Goal: Navigation & Orientation: Find specific page/section

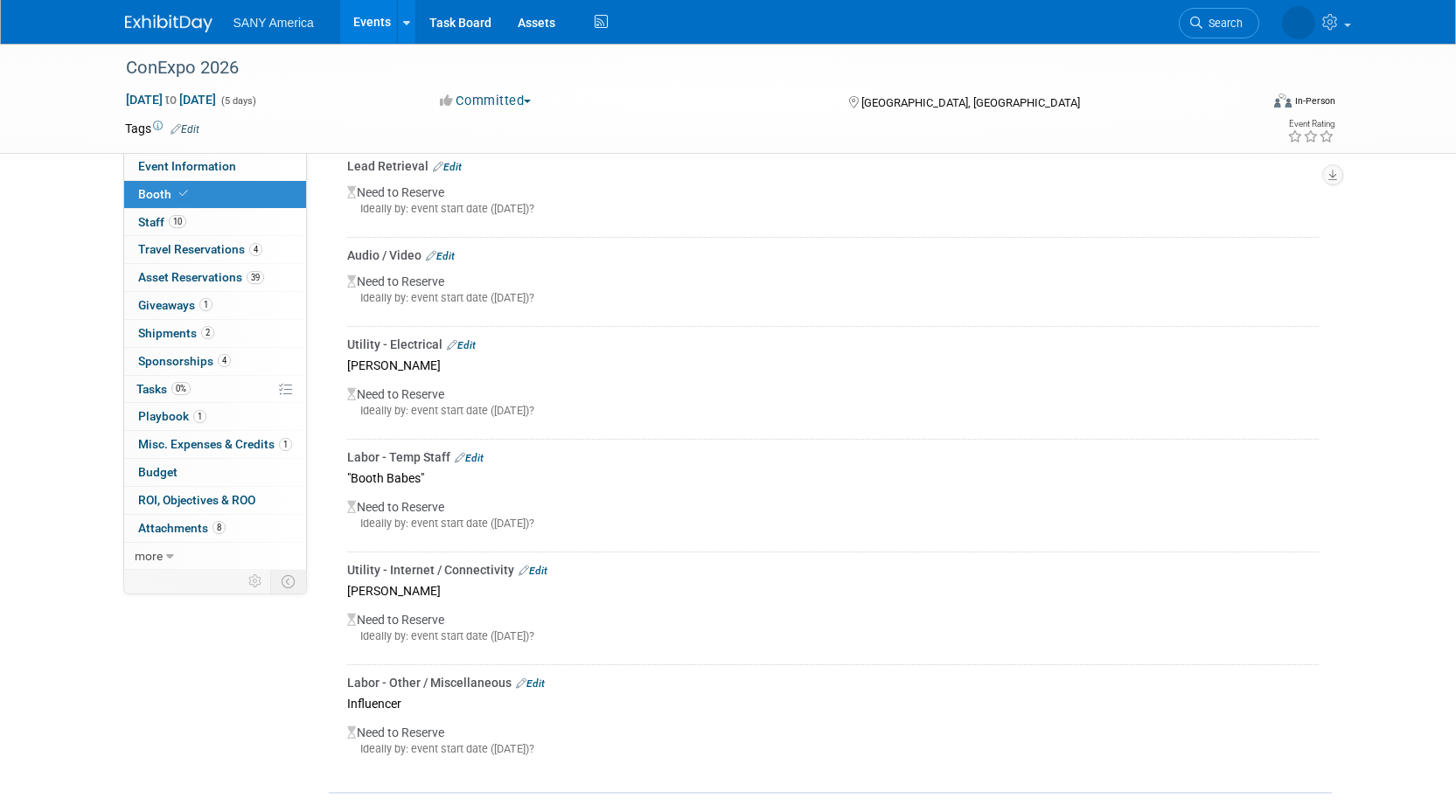
scroll to position [972, 0]
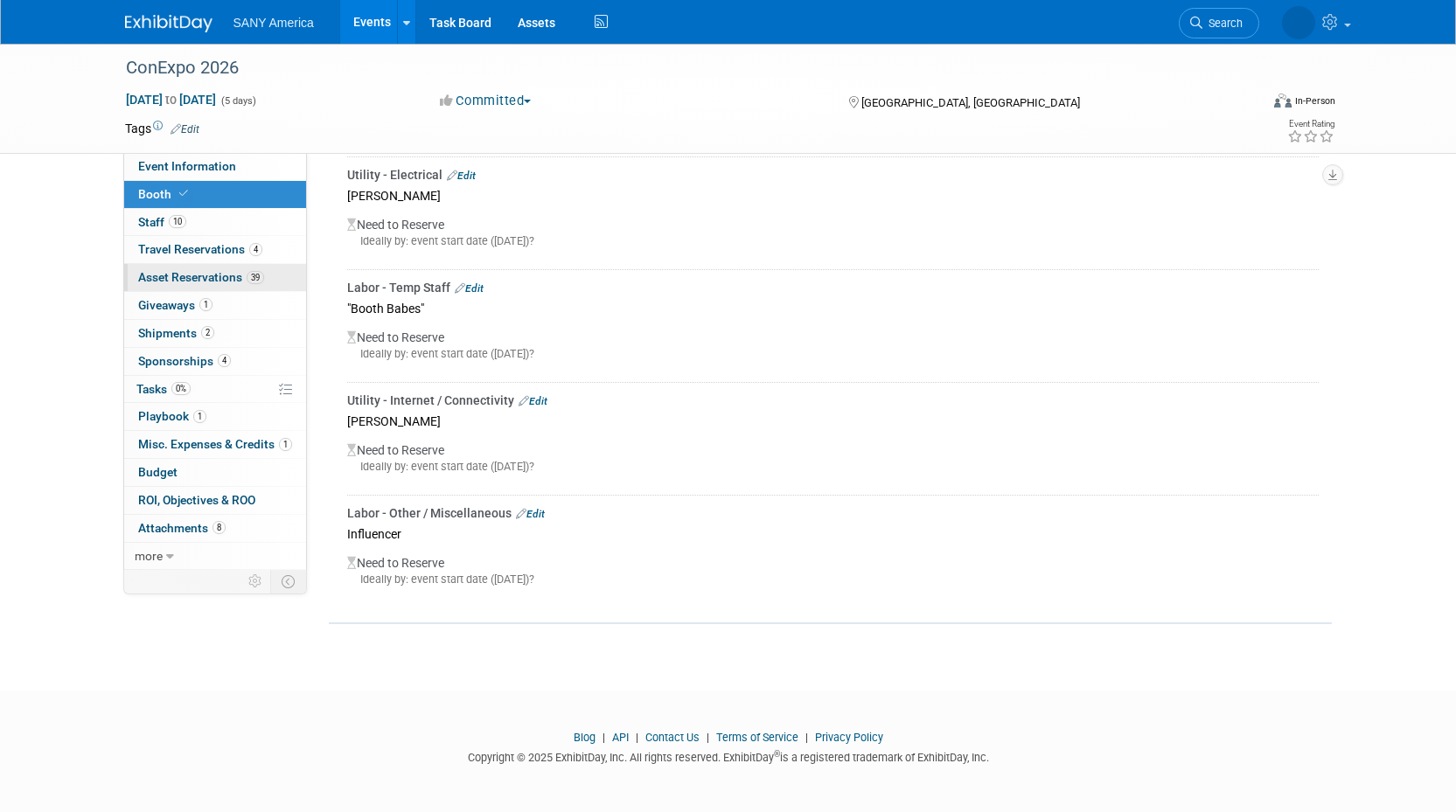
click at [159, 277] on span "Asset Reservations 39" at bounding box center [201, 277] width 126 height 14
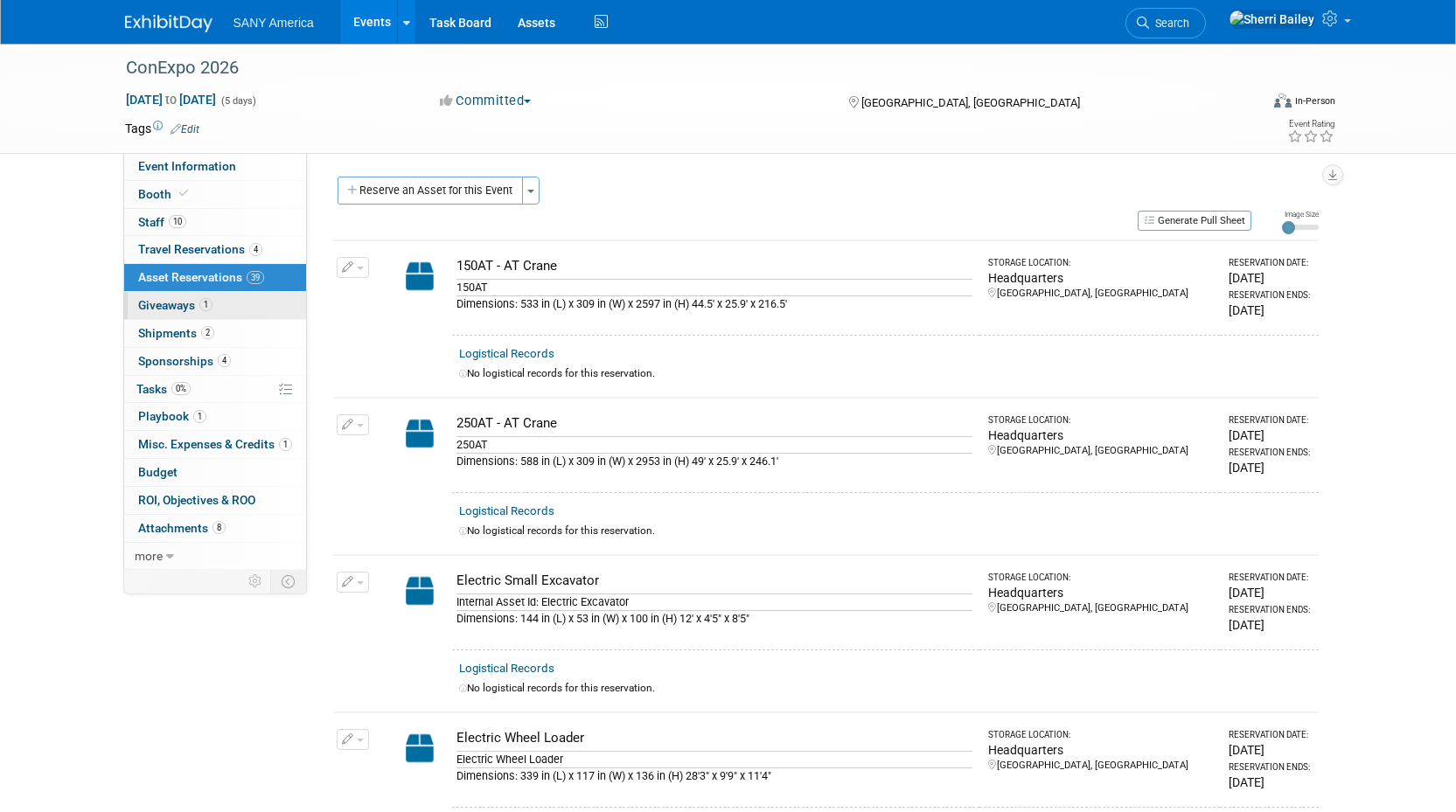
click at [162, 308] on span "Giveaways 1" at bounding box center [175, 304] width 74 height 14
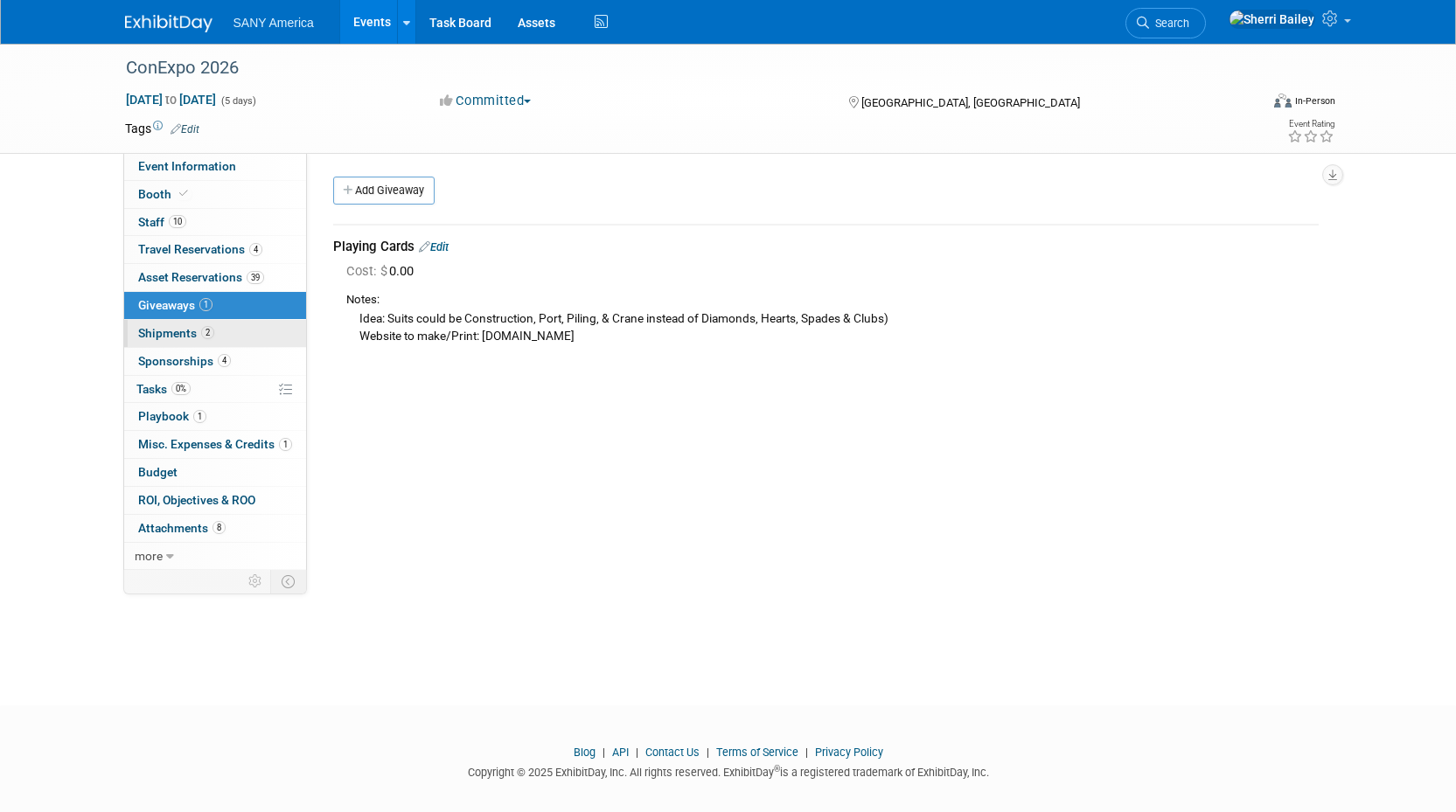
click at [164, 335] on span "Shipments 2" at bounding box center [176, 333] width 76 height 14
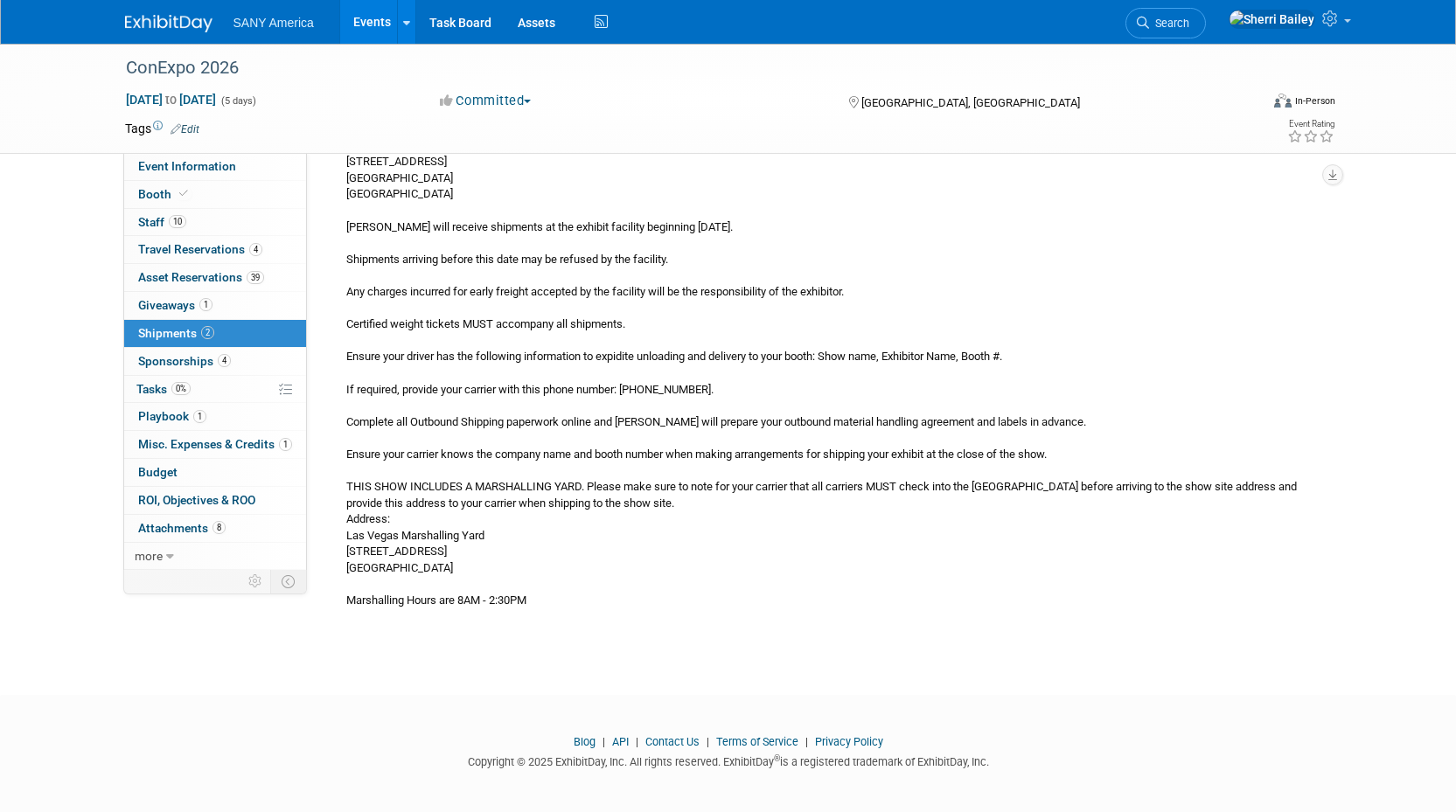
scroll to position [744, 0]
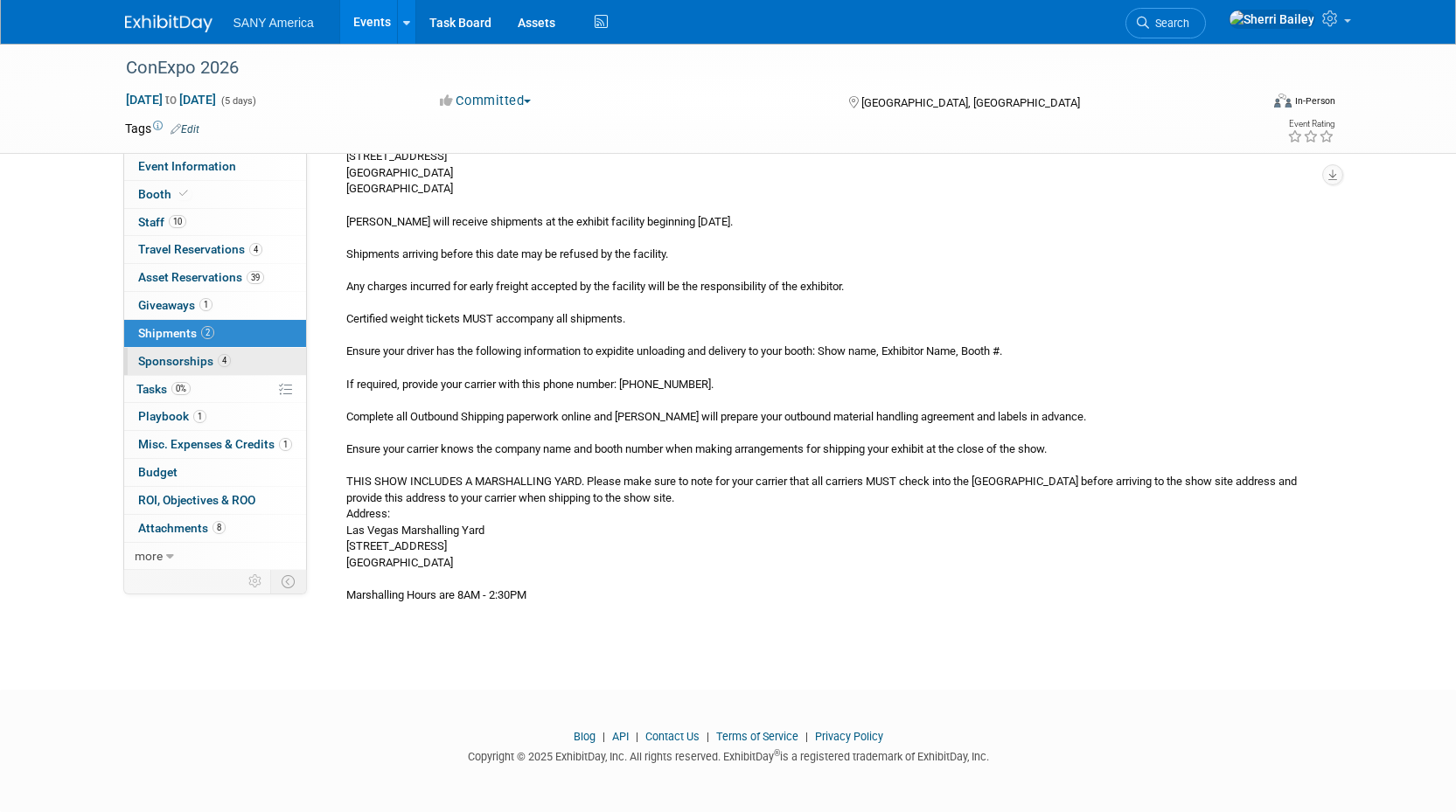
click at [162, 362] on span "Sponsorships 4" at bounding box center [184, 361] width 93 height 14
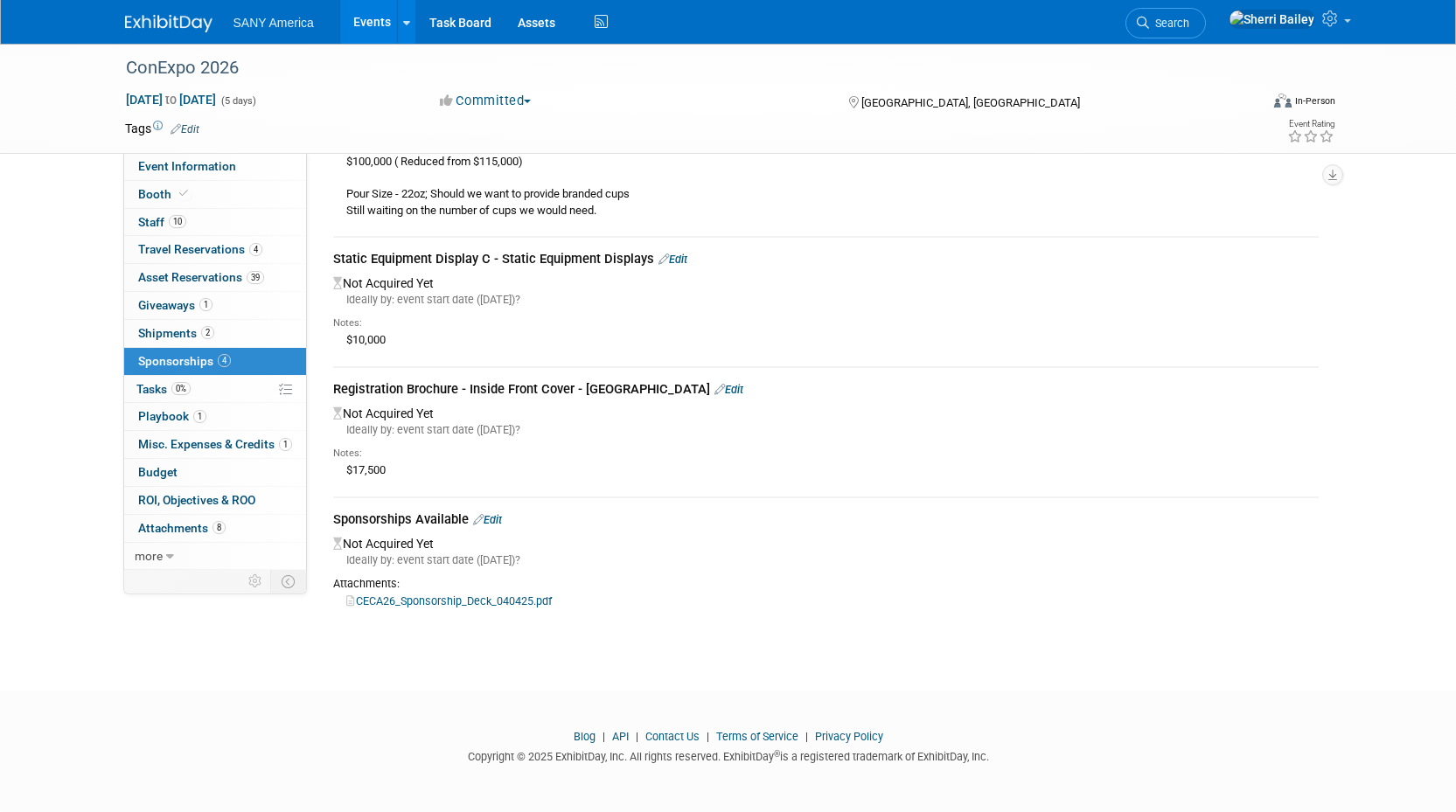
scroll to position [166, 0]
click at [159, 388] on span "Tasks 0%" at bounding box center [164, 388] width 55 height 14
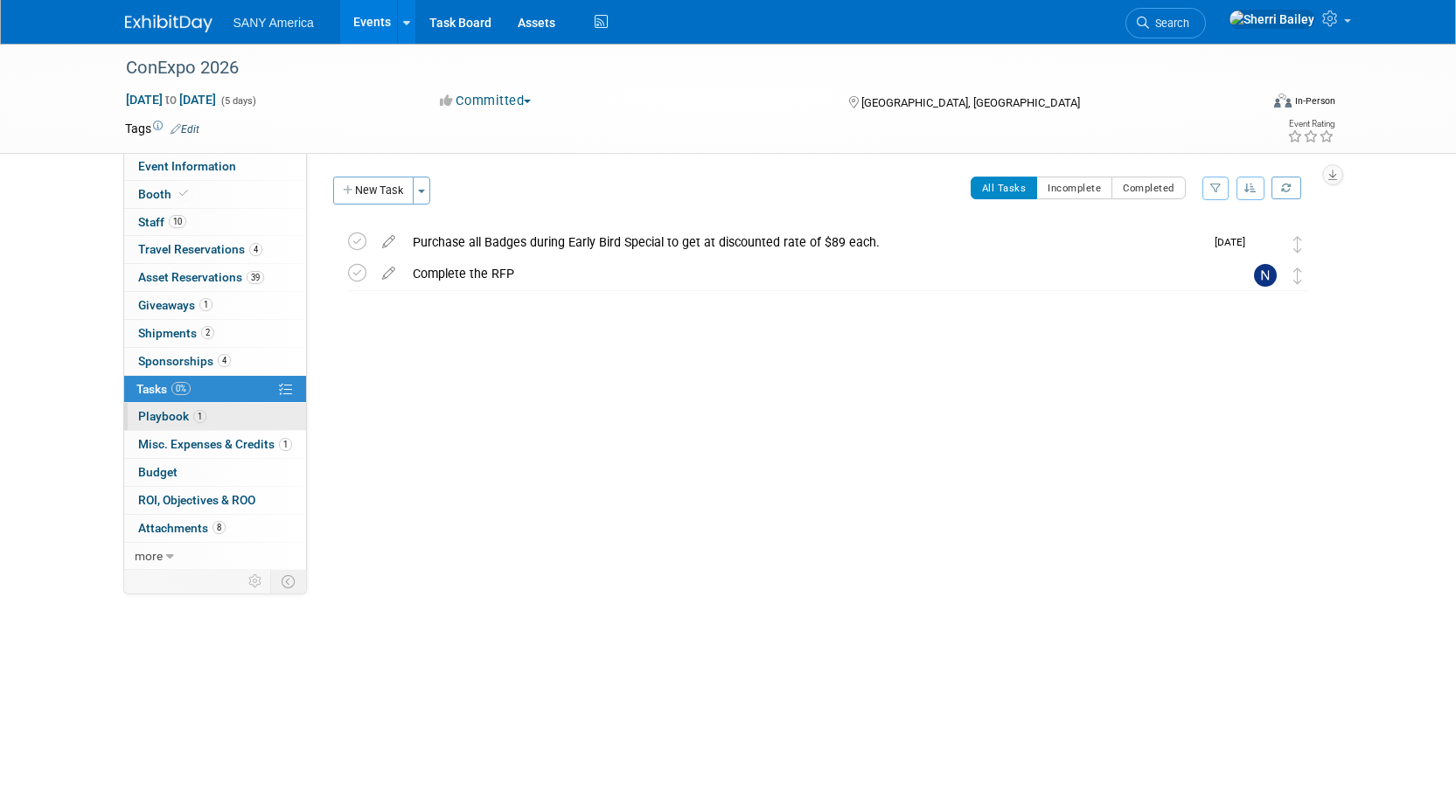
click at [171, 419] on span "Playbook 1" at bounding box center [172, 416] width 68 height 14
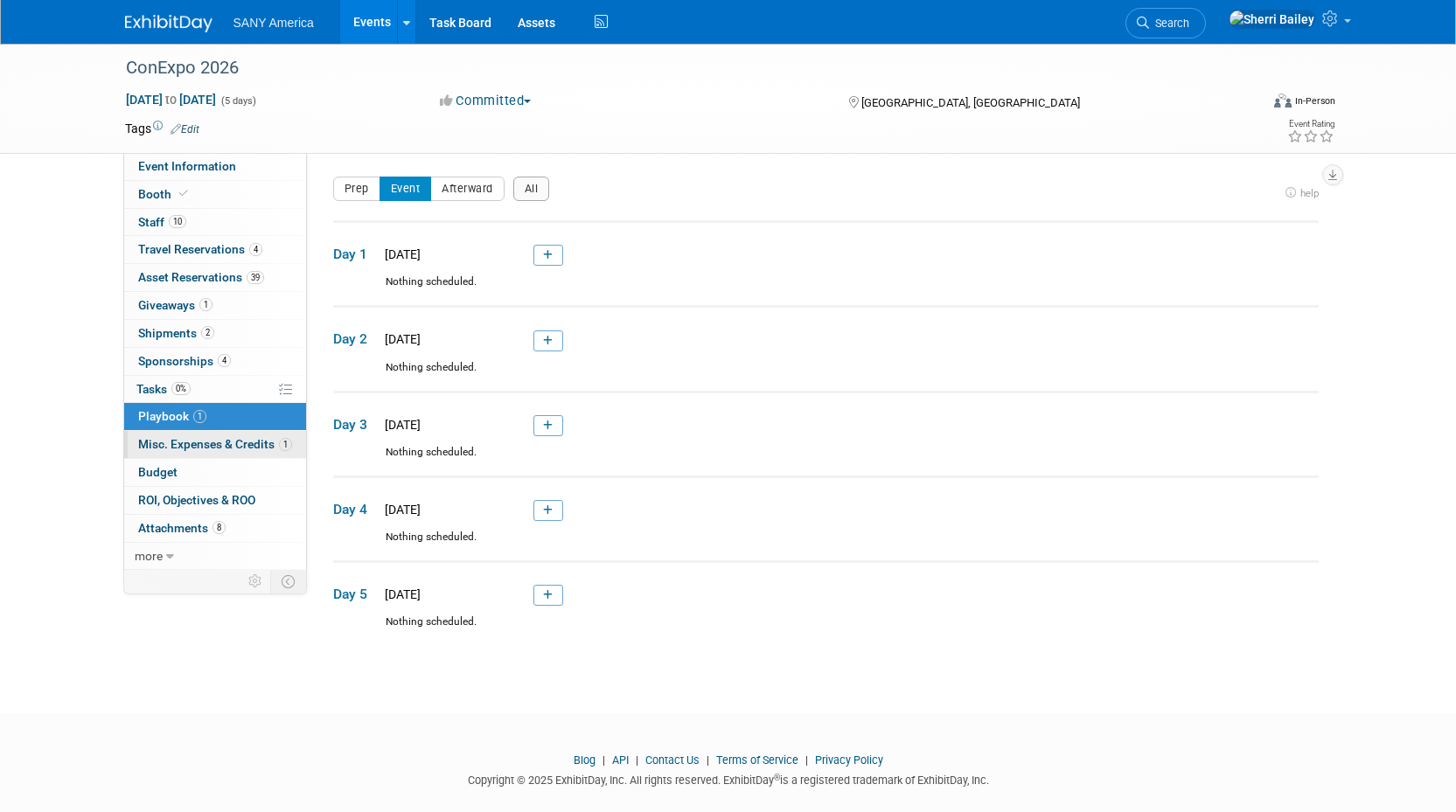
click at [171, 449] on span "Misc. Expenses & Credits 1" at bounding box center [215, 444] width 154 height 14
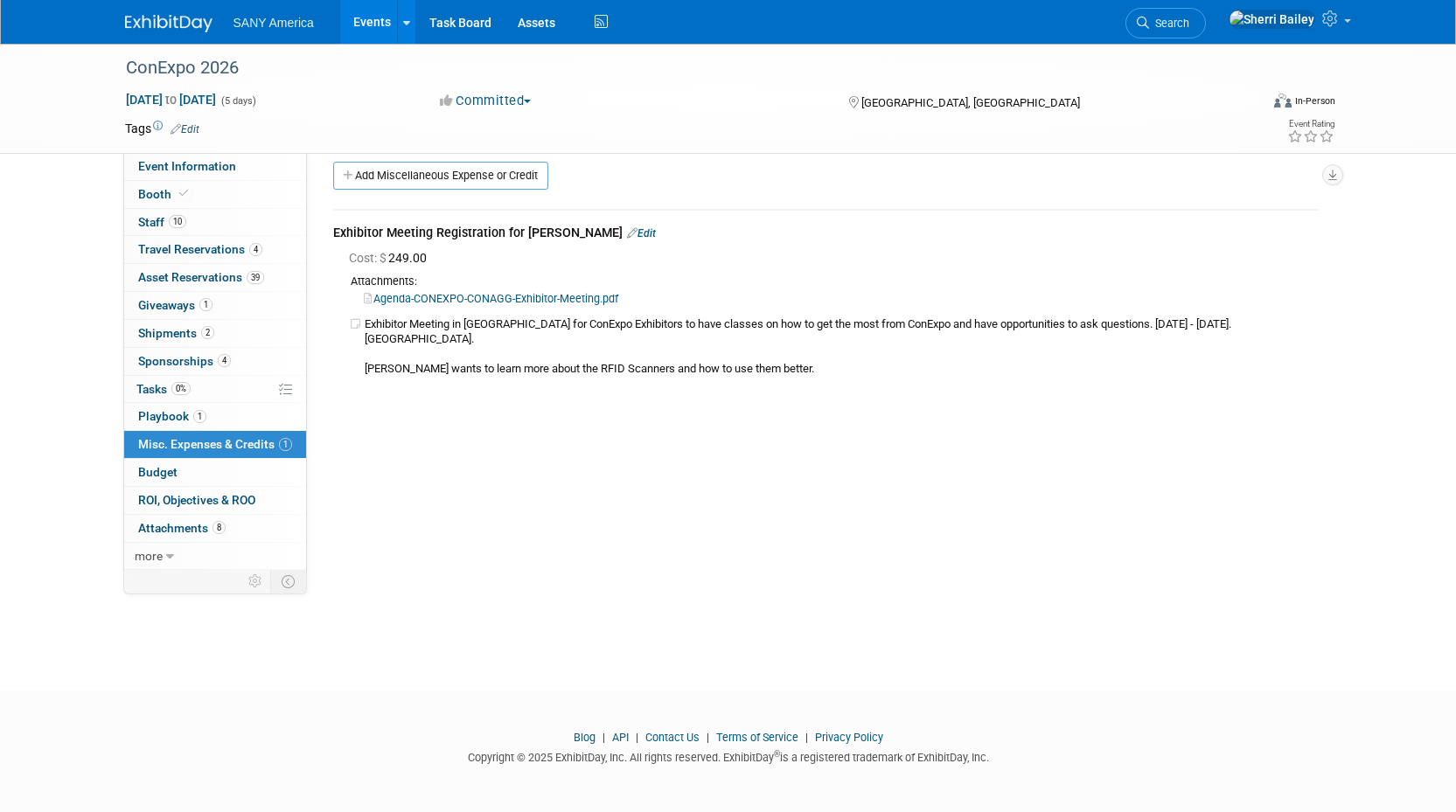
scroll to position [16, 0]
click at [156, 472] on span "Budget" at bounding box center [157, 472] width 40 height 14
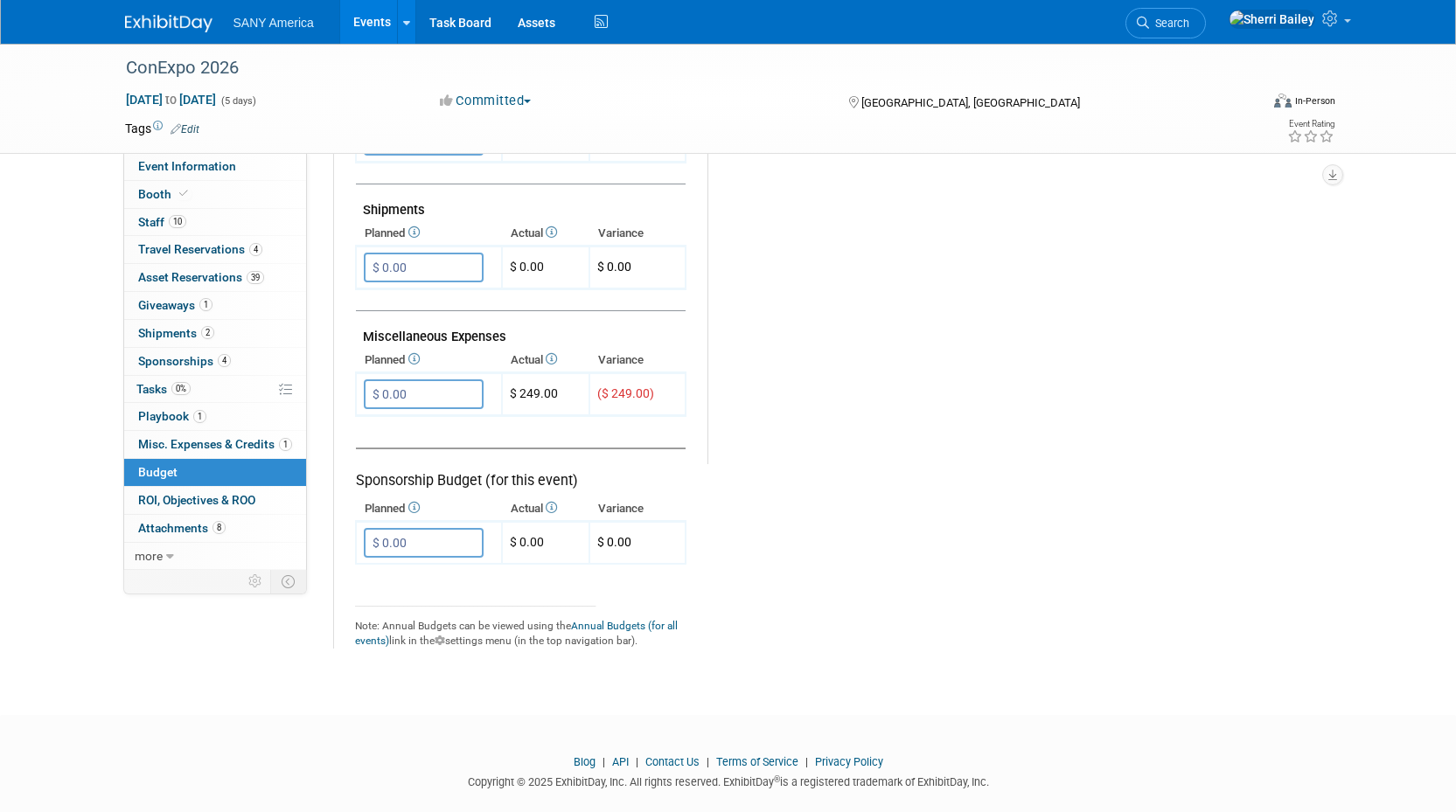
scroll to position [959, 0]
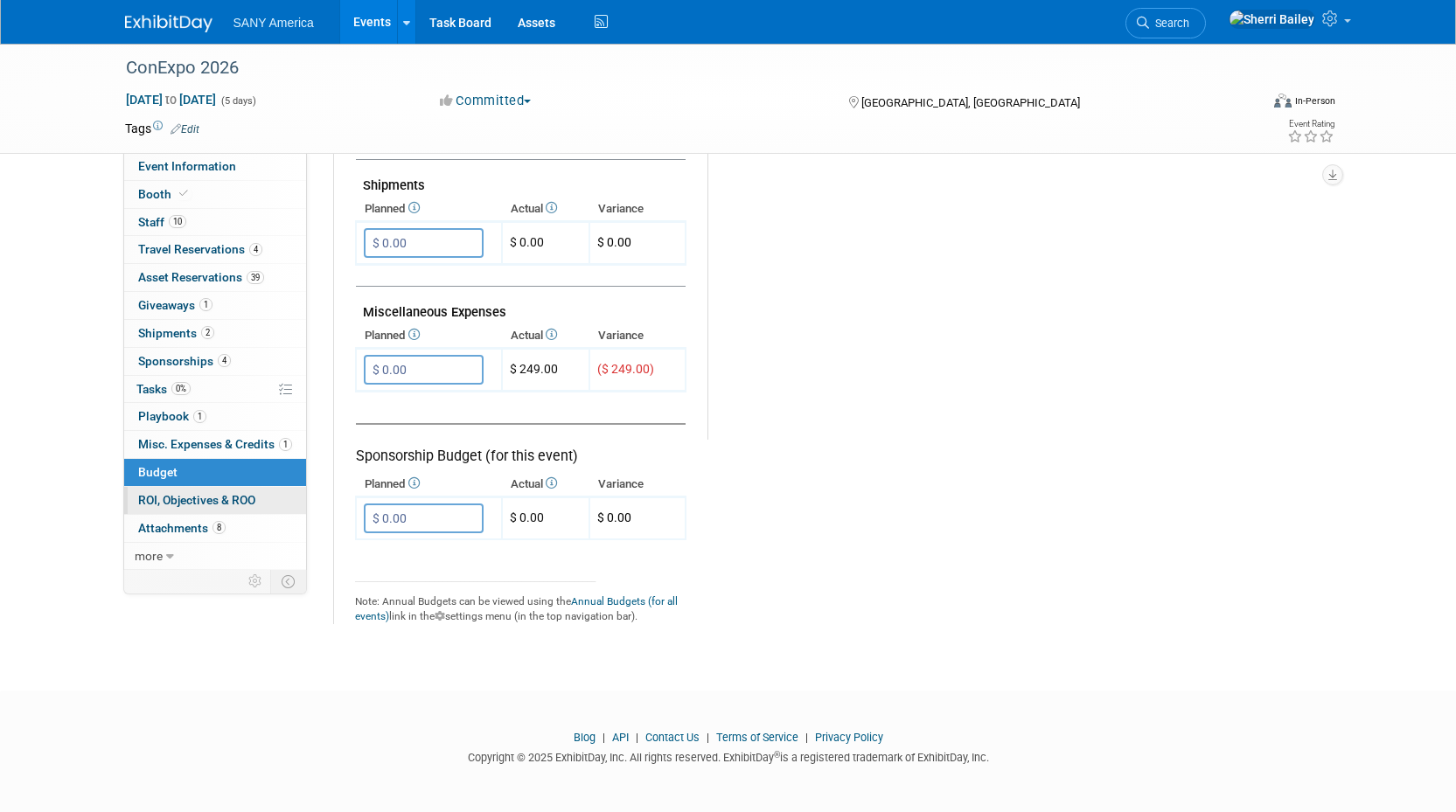
click at [207, 505] on span "ROI, Objectives & ROO 0" at bounding box center [196, 499] width 117 height 14
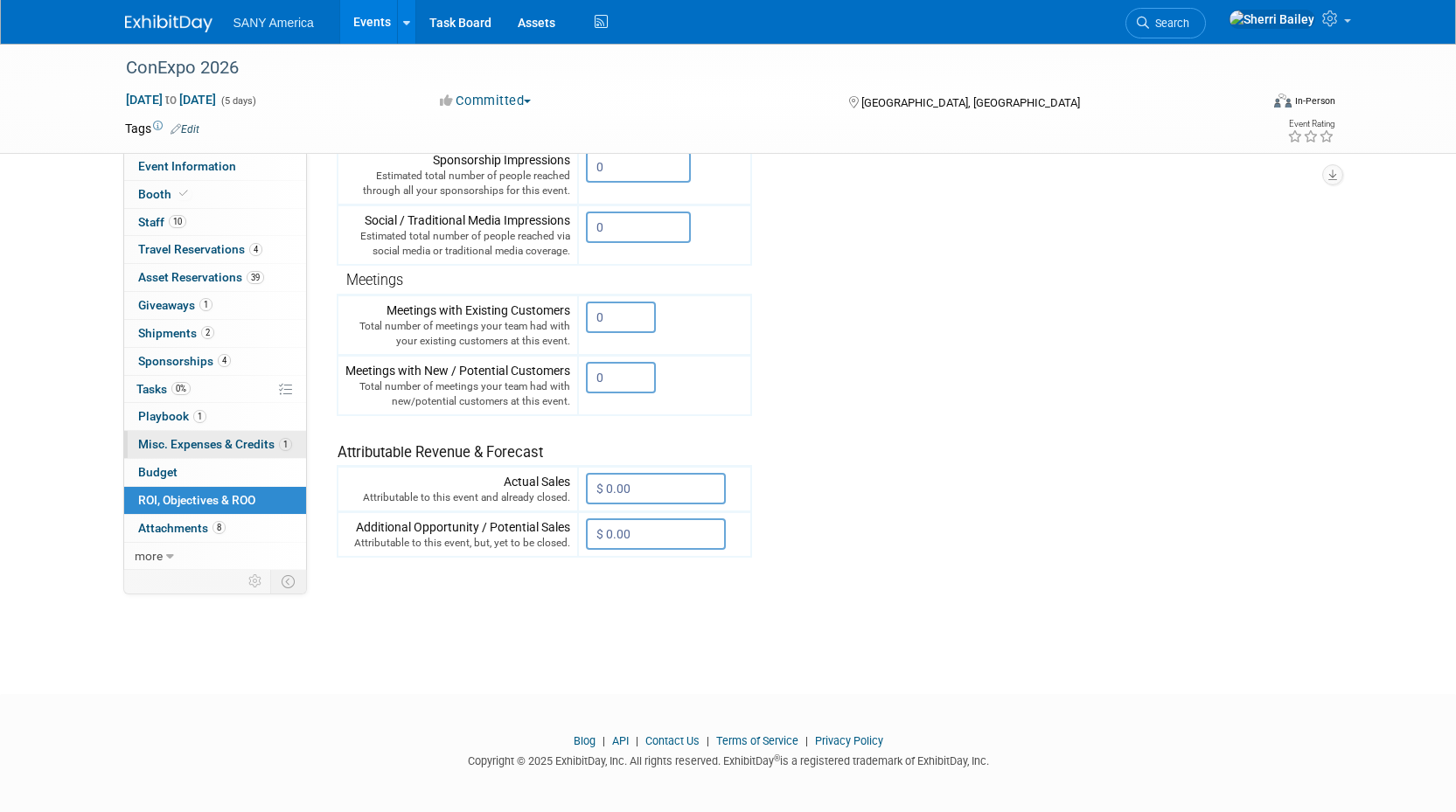
scroll to position [410, 0]
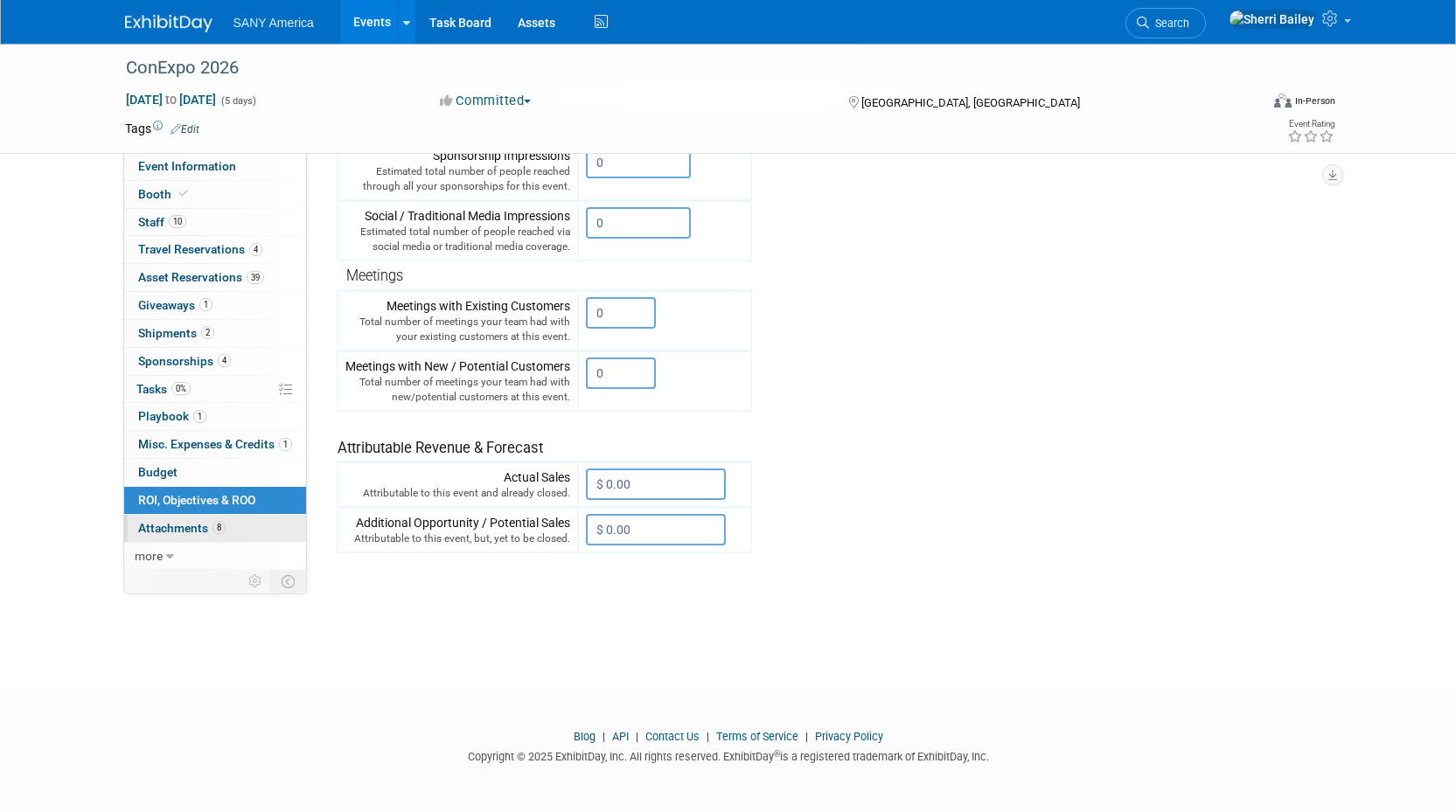
click at [200, 532] on span "Attachments 8" at bounding box center [181, 528] width 88 height 14
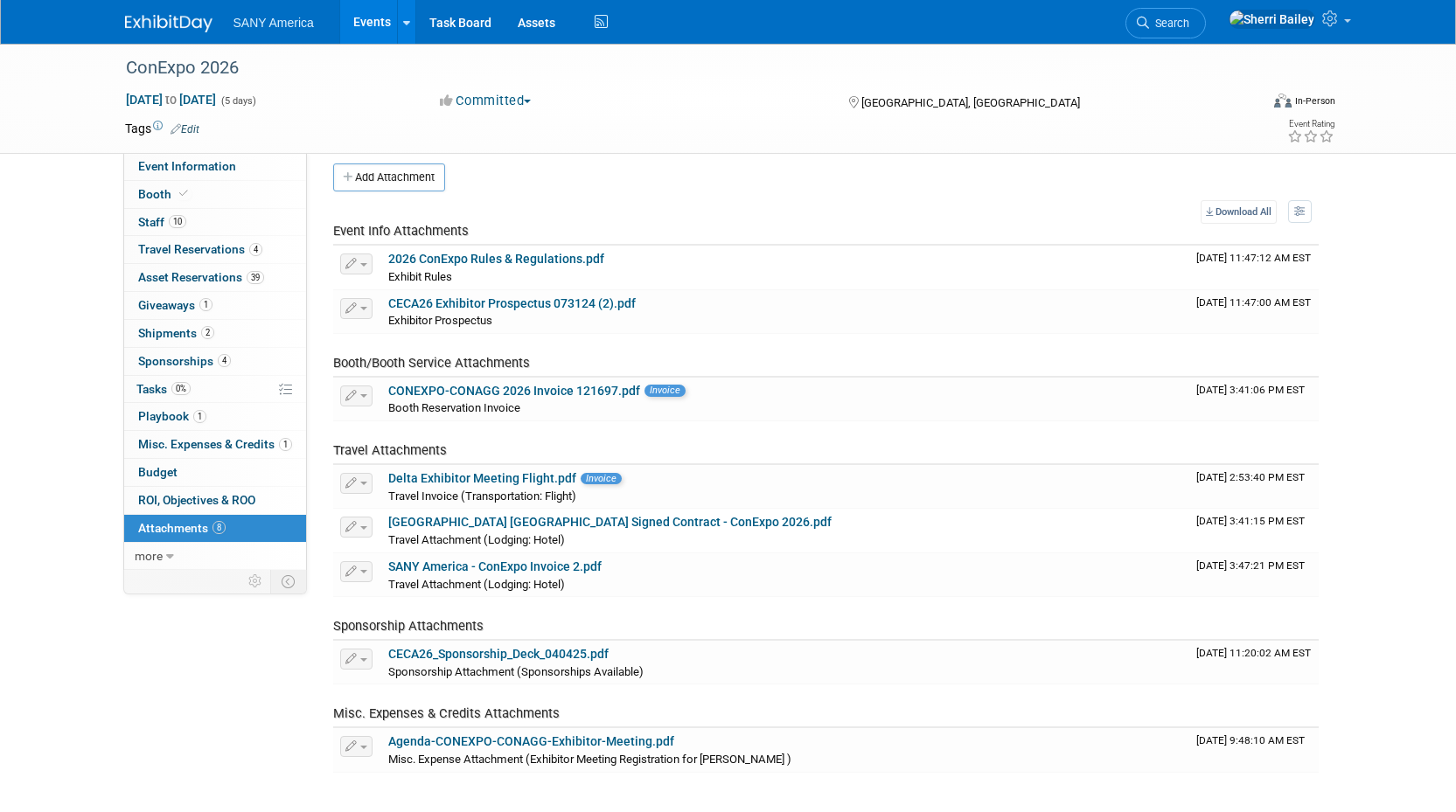
scroll to position [24, 0]
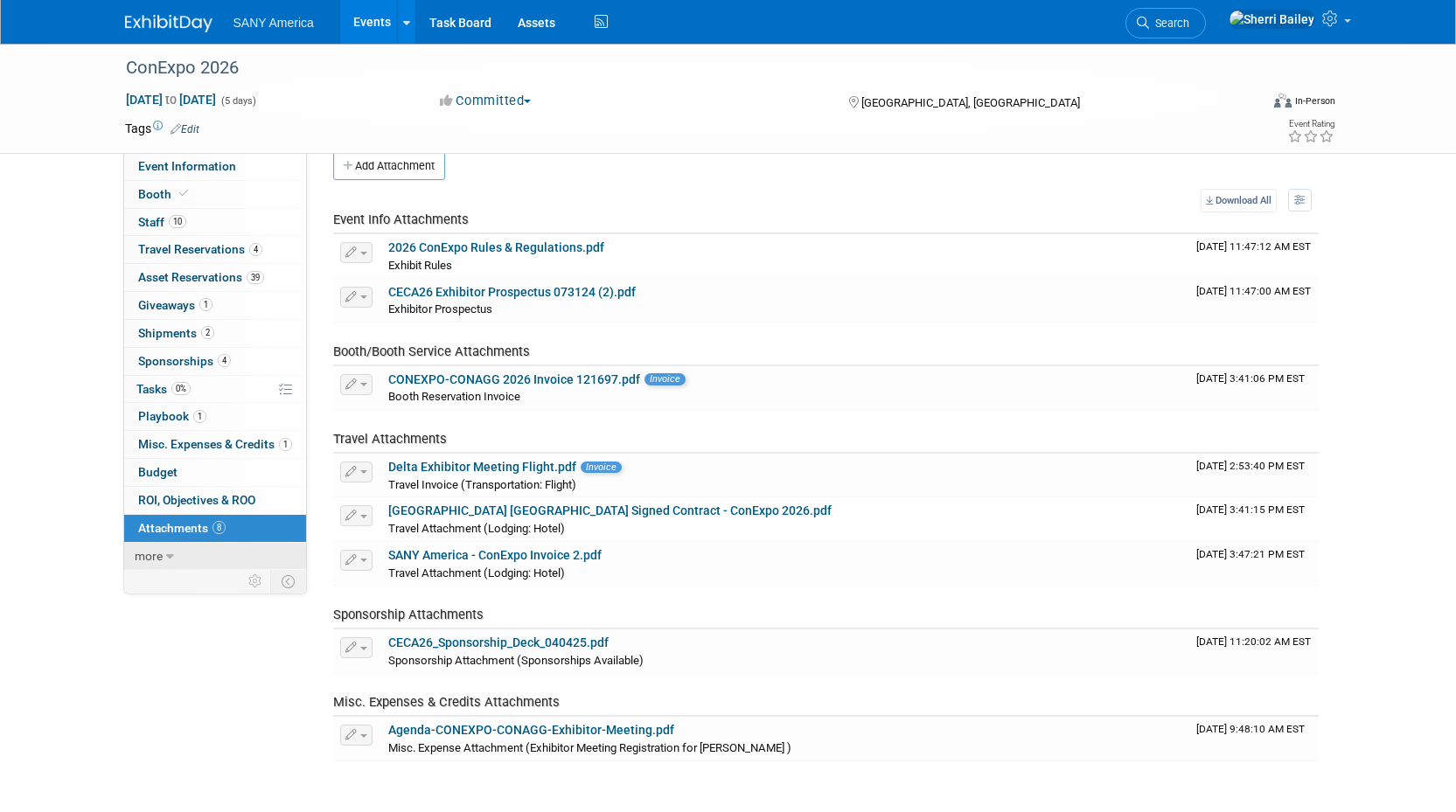
click at [164, 558] on link "more" at bounding box center [215, 556] width 182 height 27
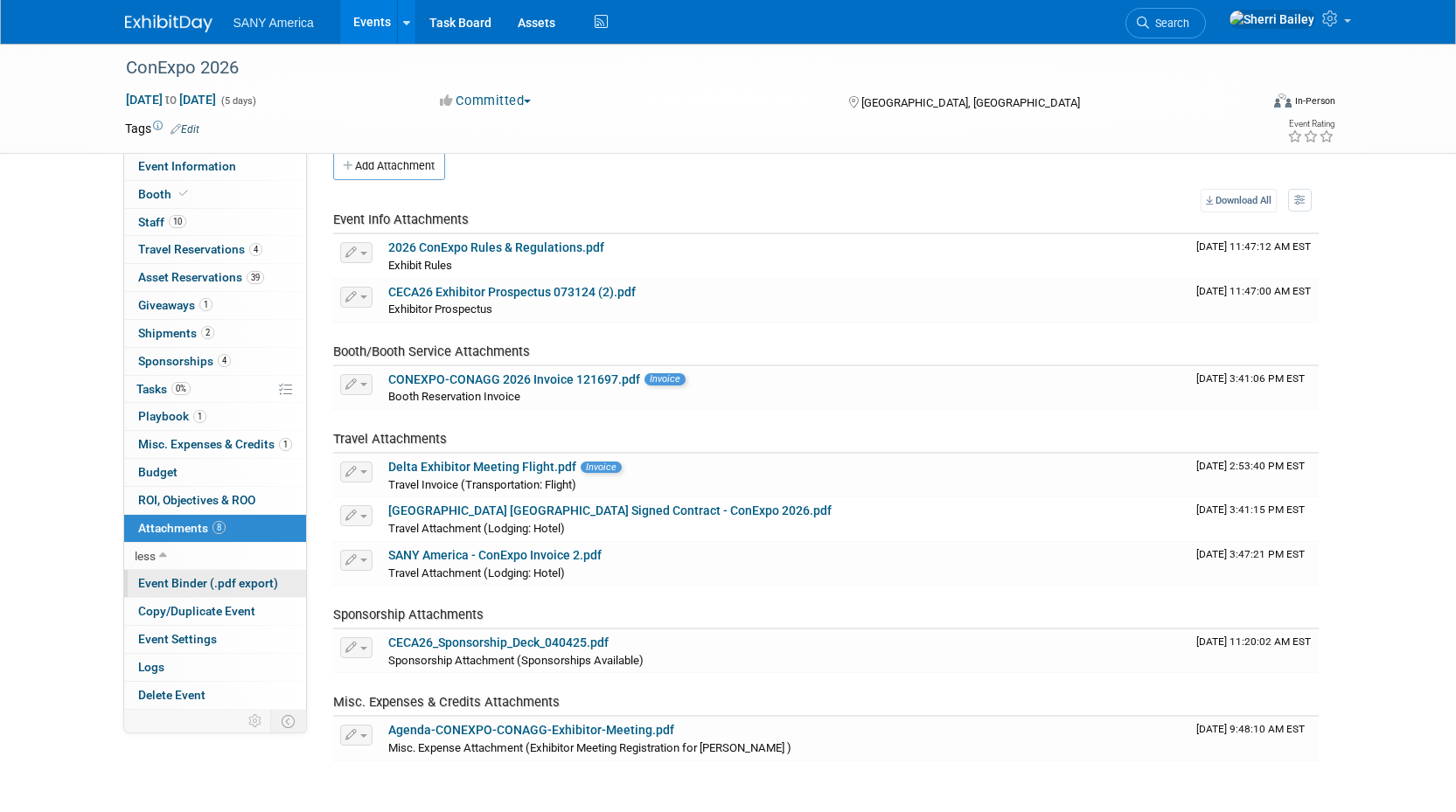
click at [183, 589] on span "Event Binder (.pdf export)" at bounding box center [207, 583] width 140 height 14
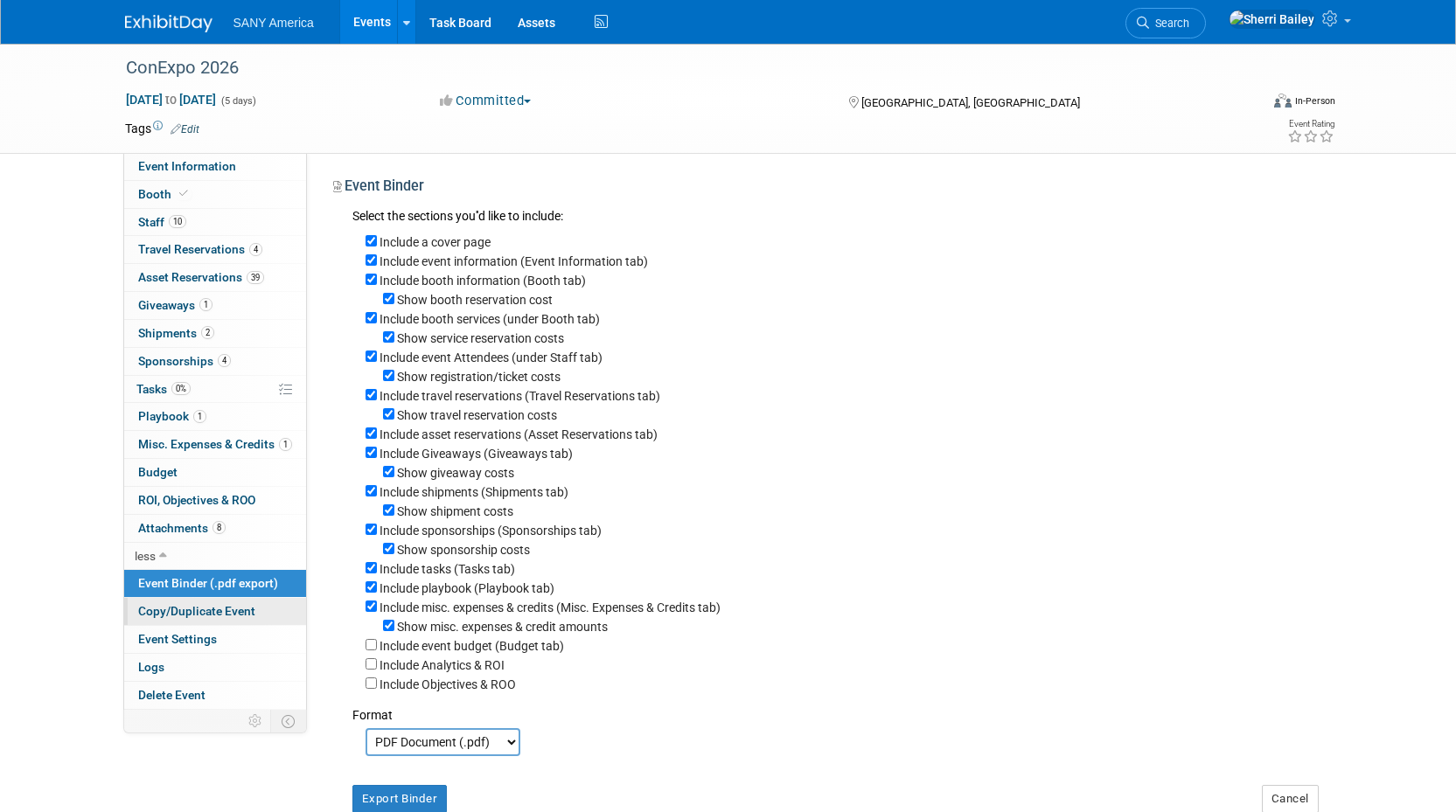
click at [189, 612] on span "Copy/Duplicate Event" at bounding box center [196, 610] width 117 height 14
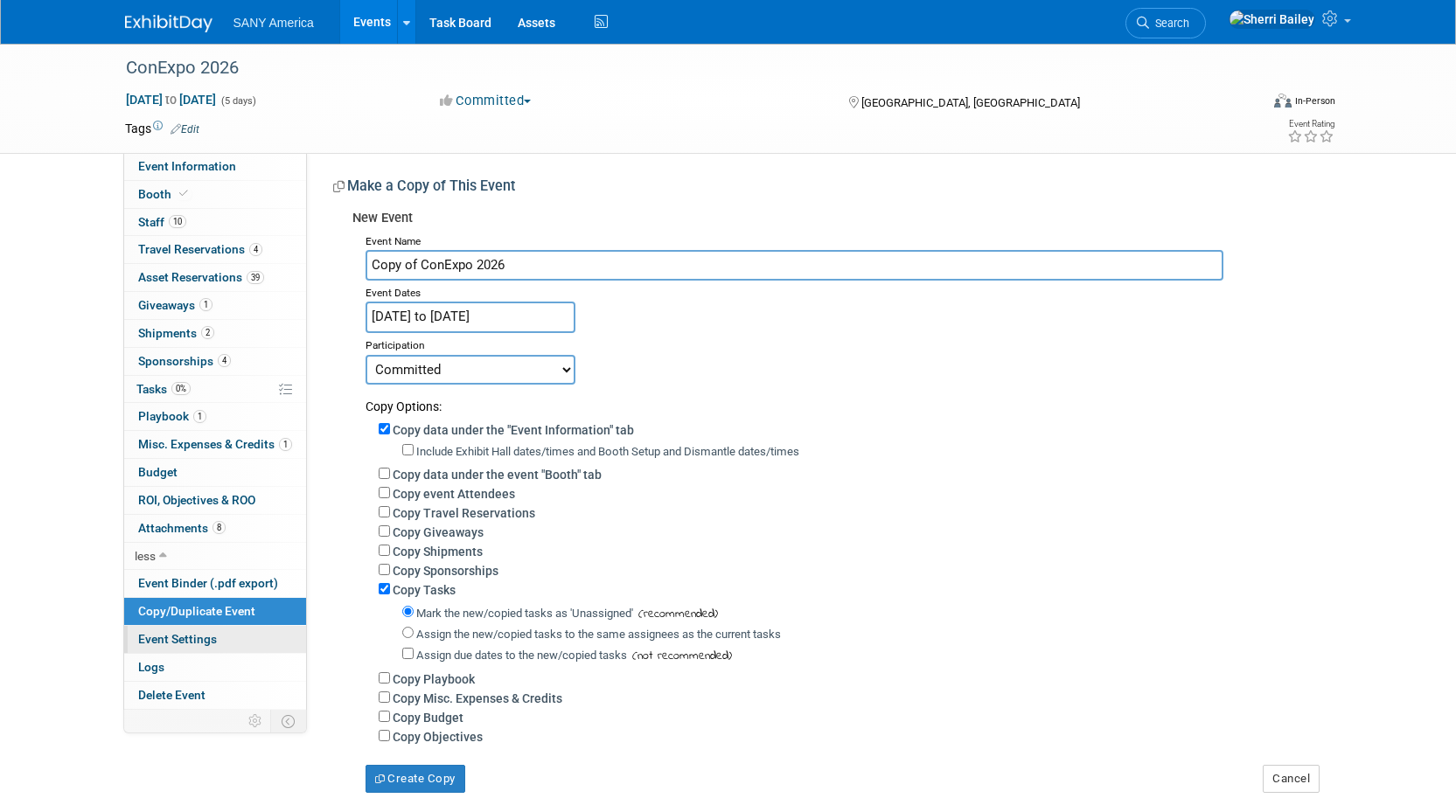
click at [167, 643] on span "Event Settings" at bounding box center [177, 639] width 79 height 14
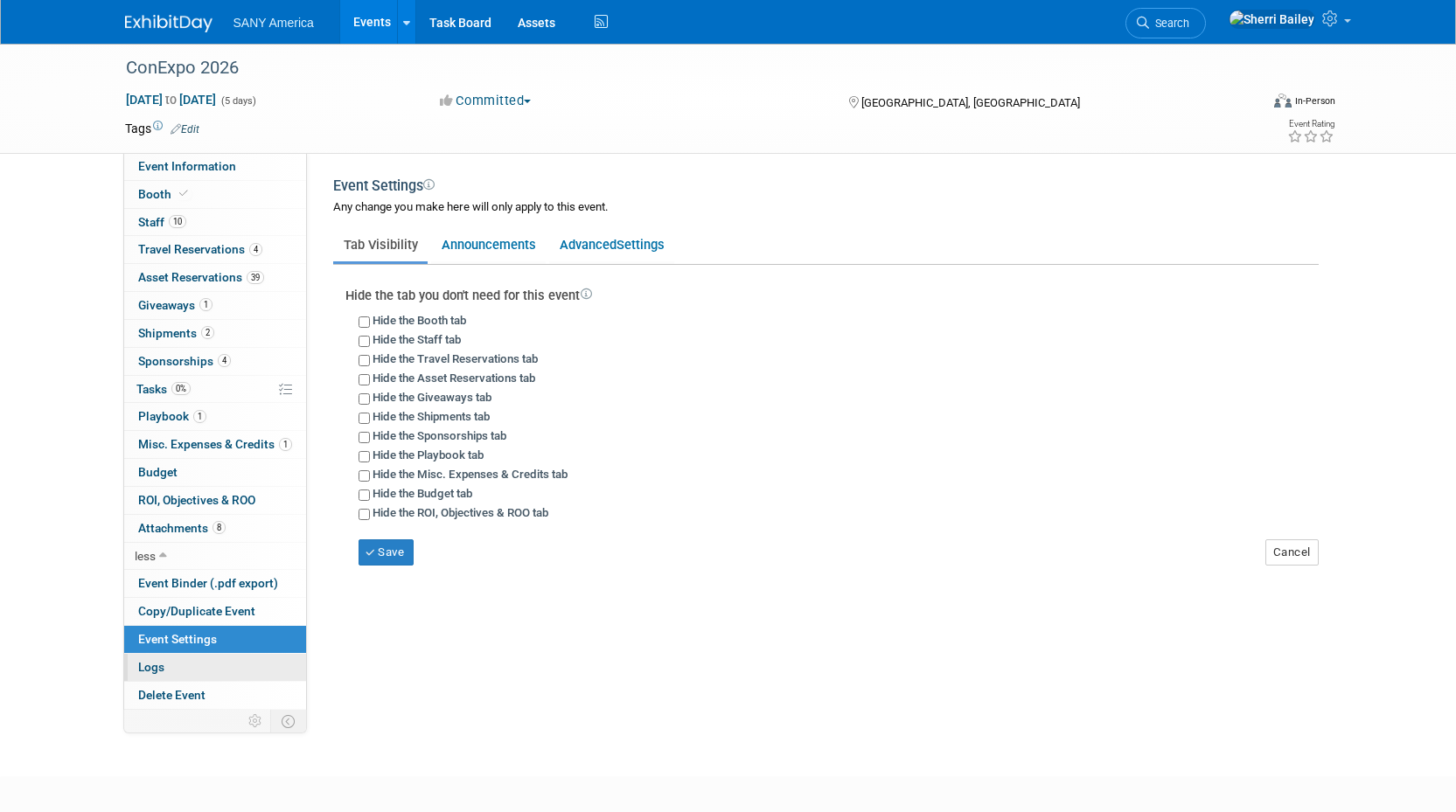
click at [155, 667] on span "Logs" at bounding box center [151, 667] width 26 height 14
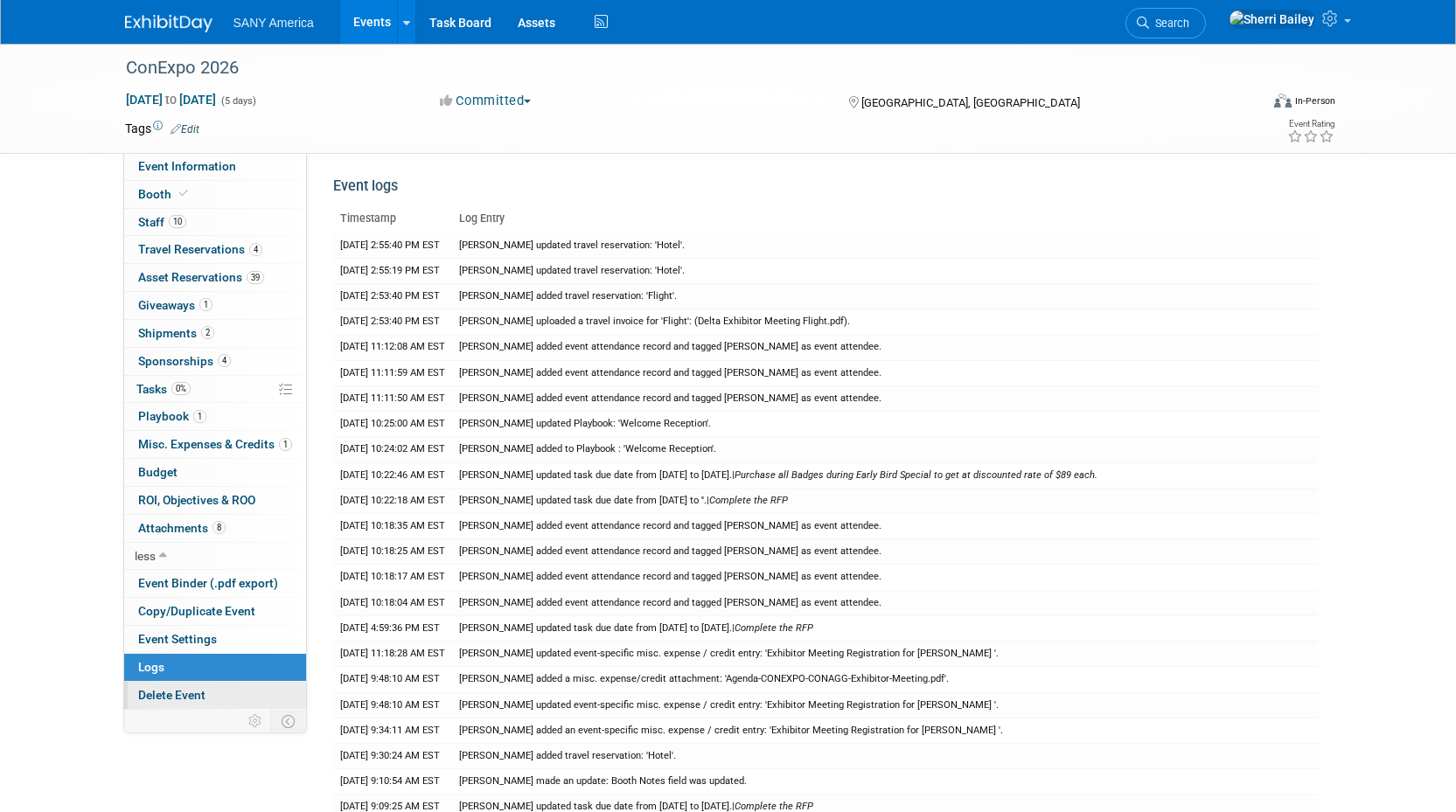
click at [173, 695] on span "Delete Event" at bounding box center [171, 695] width 68 height 14
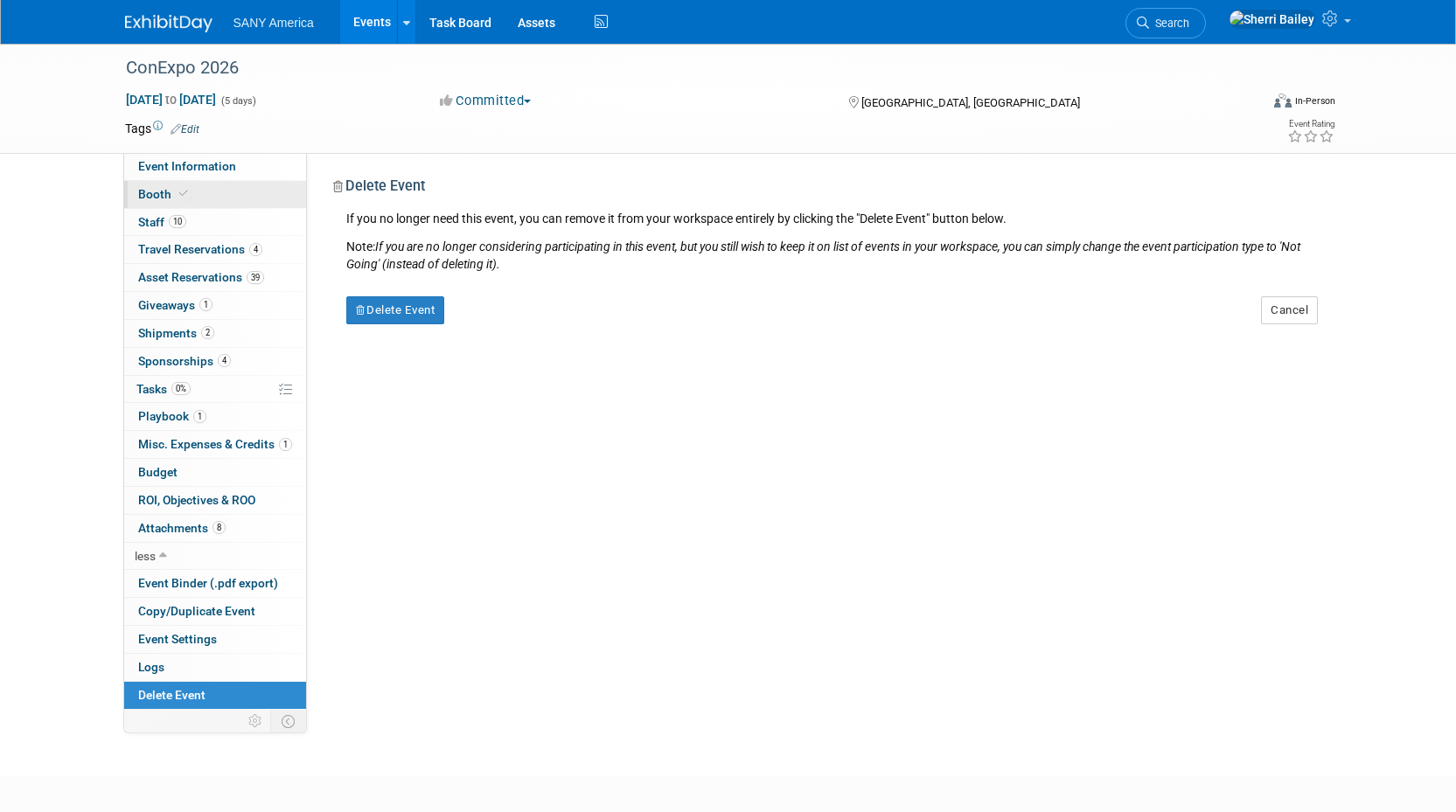
click at [160, 198] on span "Booth" at bounding box center [165, 193] width 54 height 14
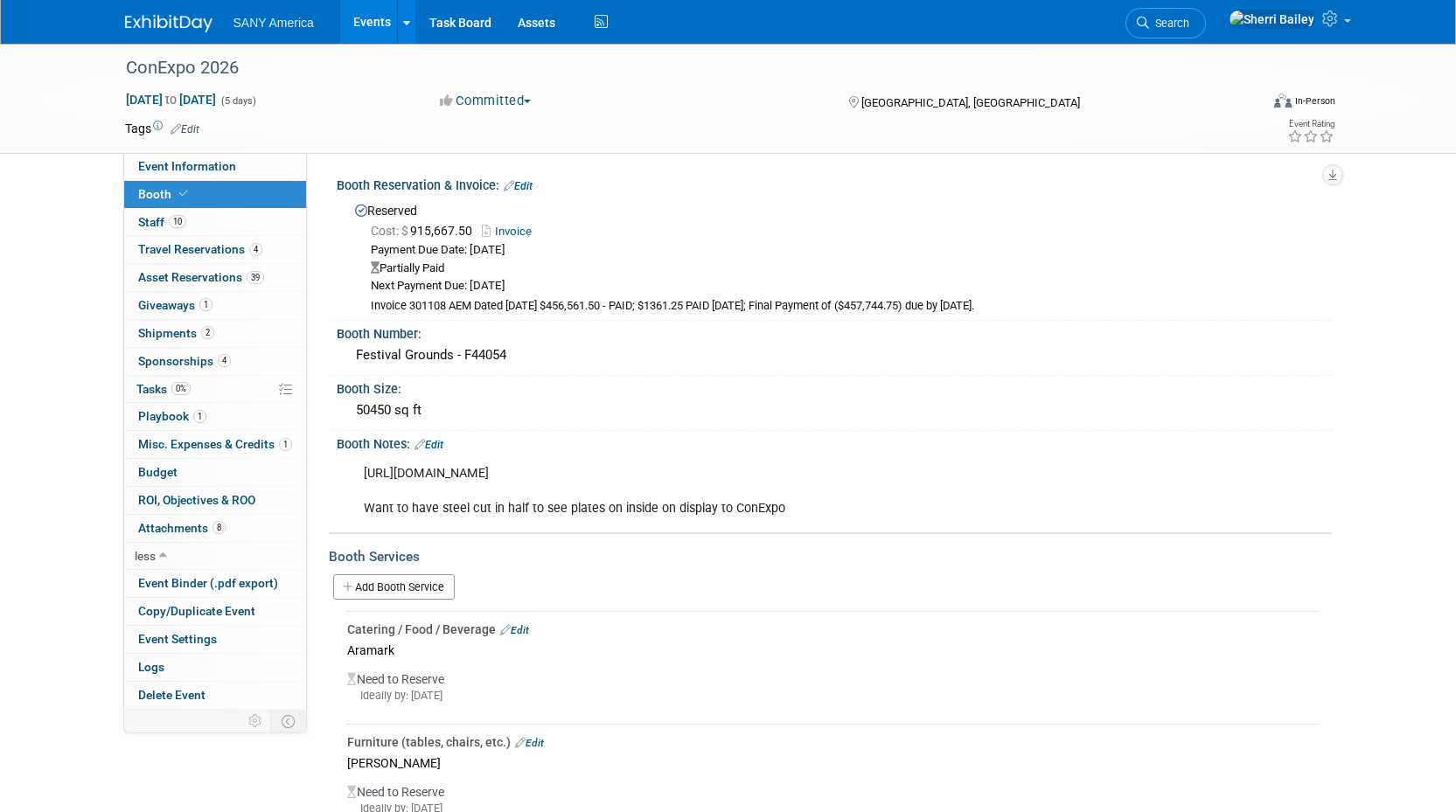
click at [377, 30] on link "Events" at bounding box center [372, 21] width 64 height 43
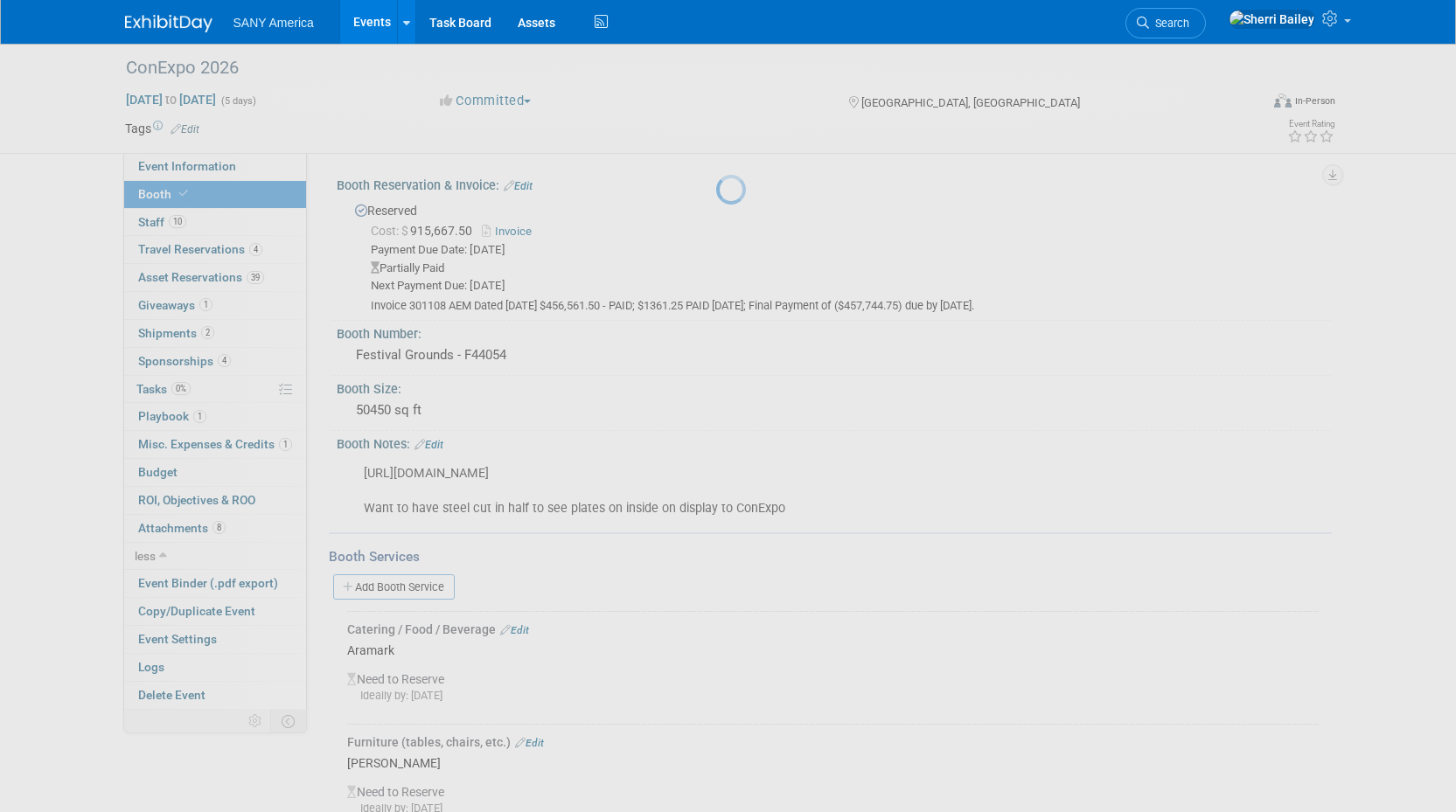
click at [377, 30] on link "Events" at bounding box center [372, 21] width 64 height 43
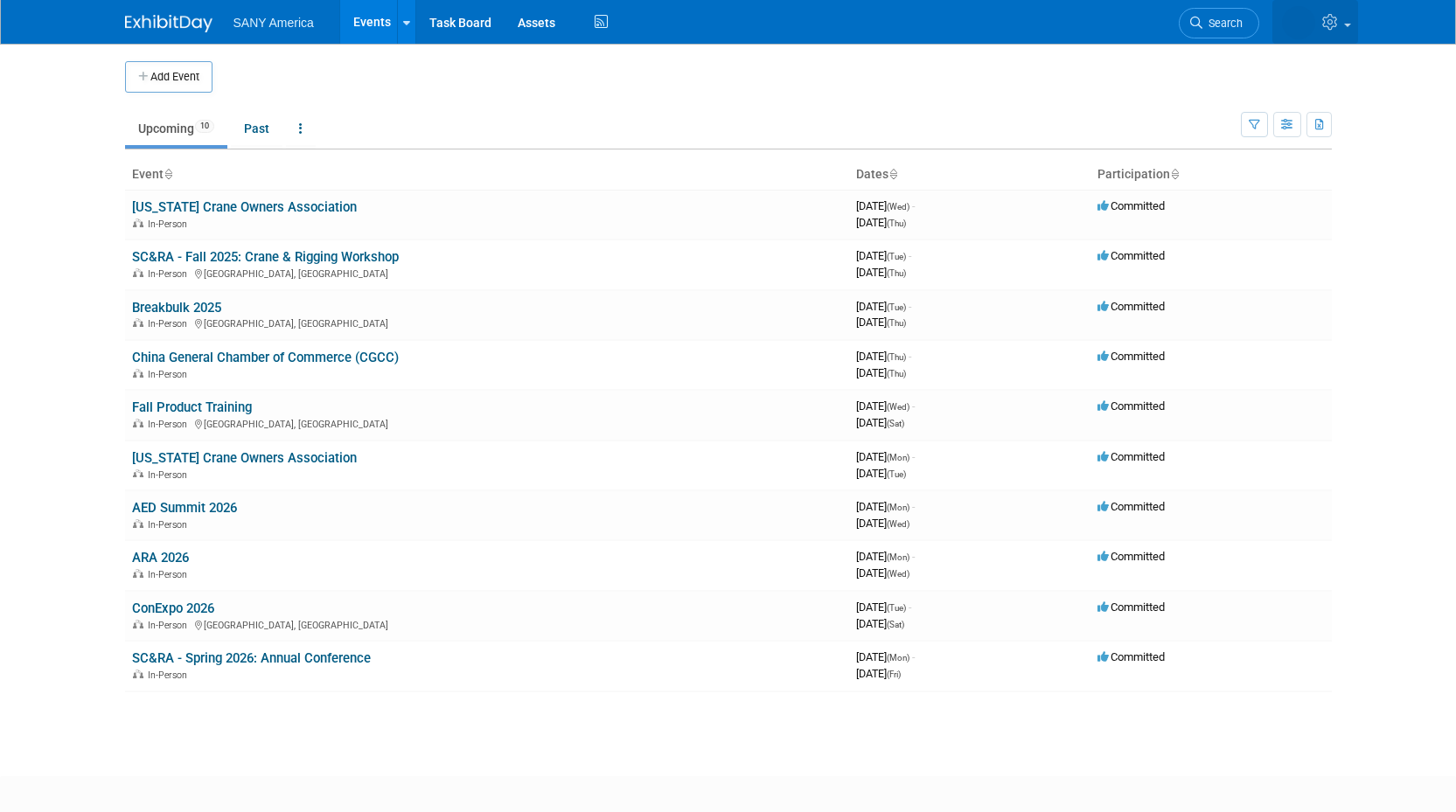
click at [1340, 24] on icon at bounding box center [1333, 21] width 20 height 16
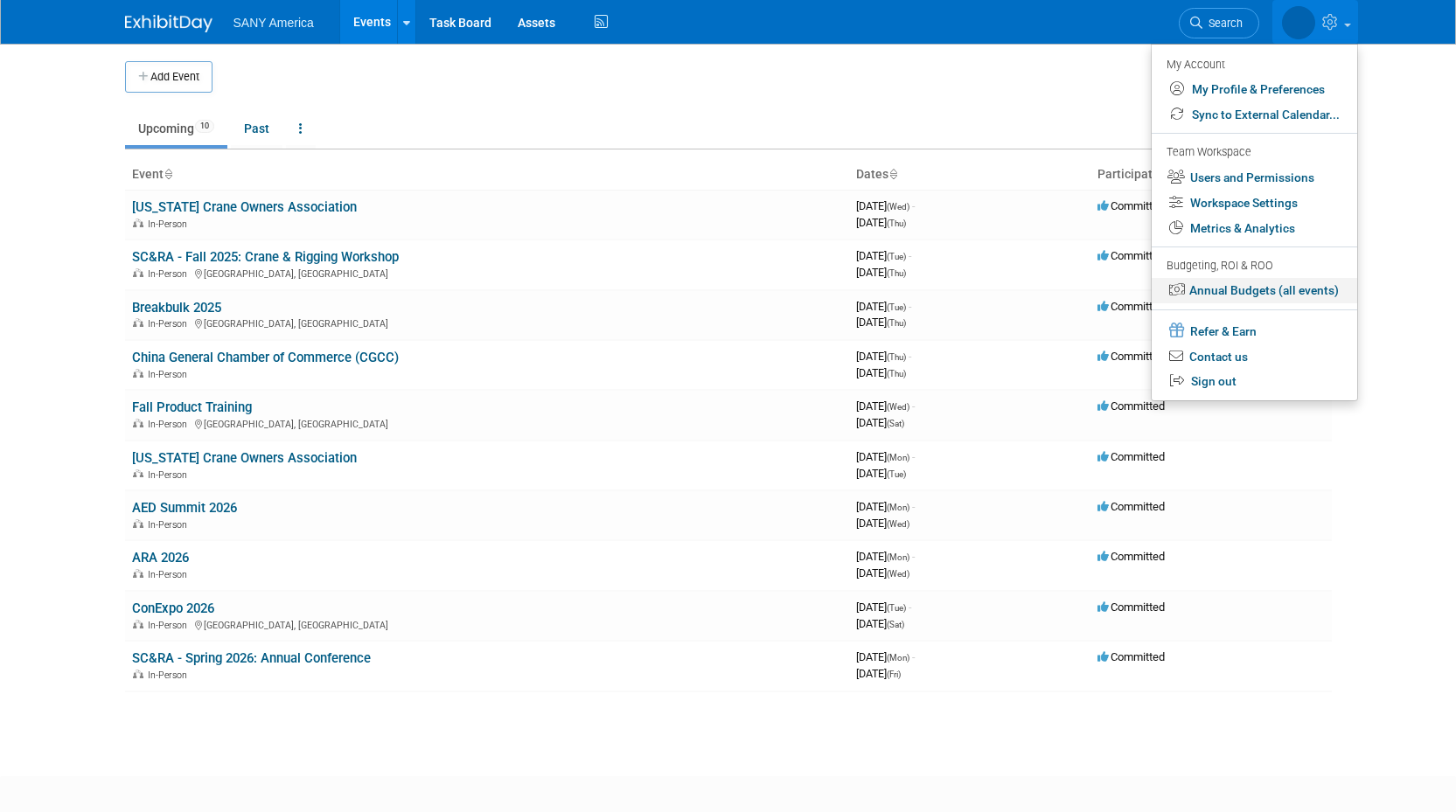
click at [1253, 292] on link "Annual Budgets (all events)" at bounding box center [1254, 290] width 205 height 25
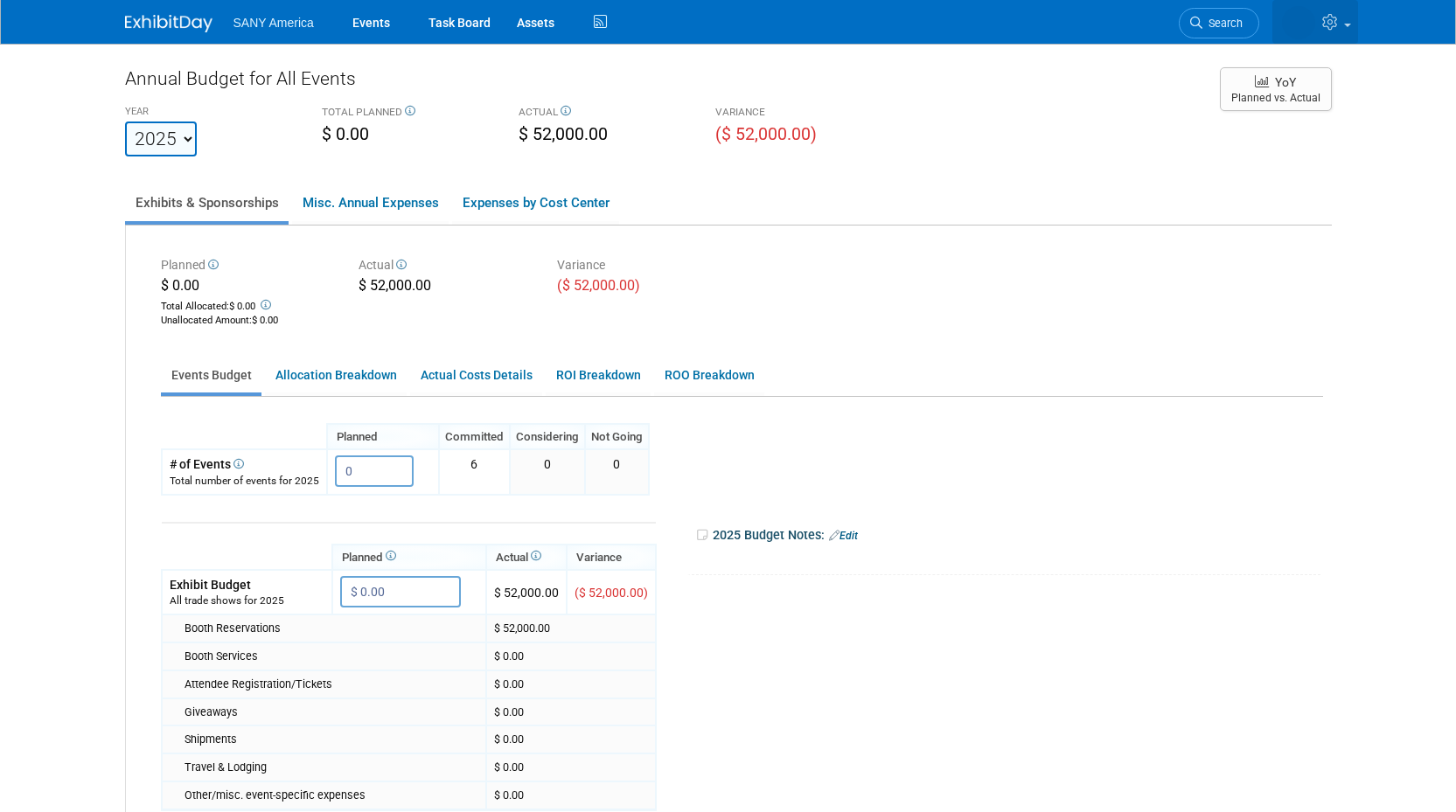
click at [1332, 21] on icon at bounding box center [1333, 21] width 20 height 16
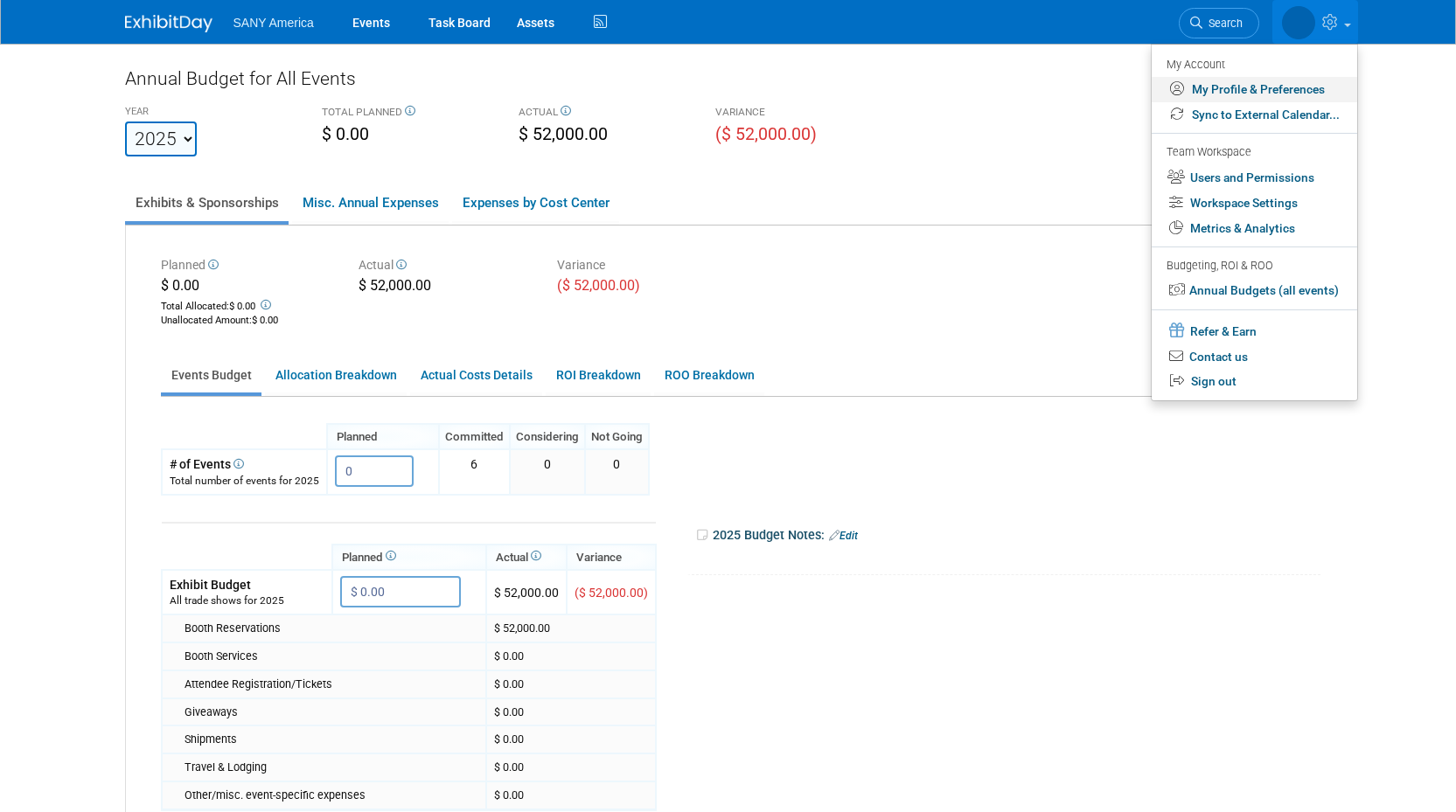
click at [1274, 89] on link "My Profile & Preferences" at bounding box center [1254, 89] width 205 height 25
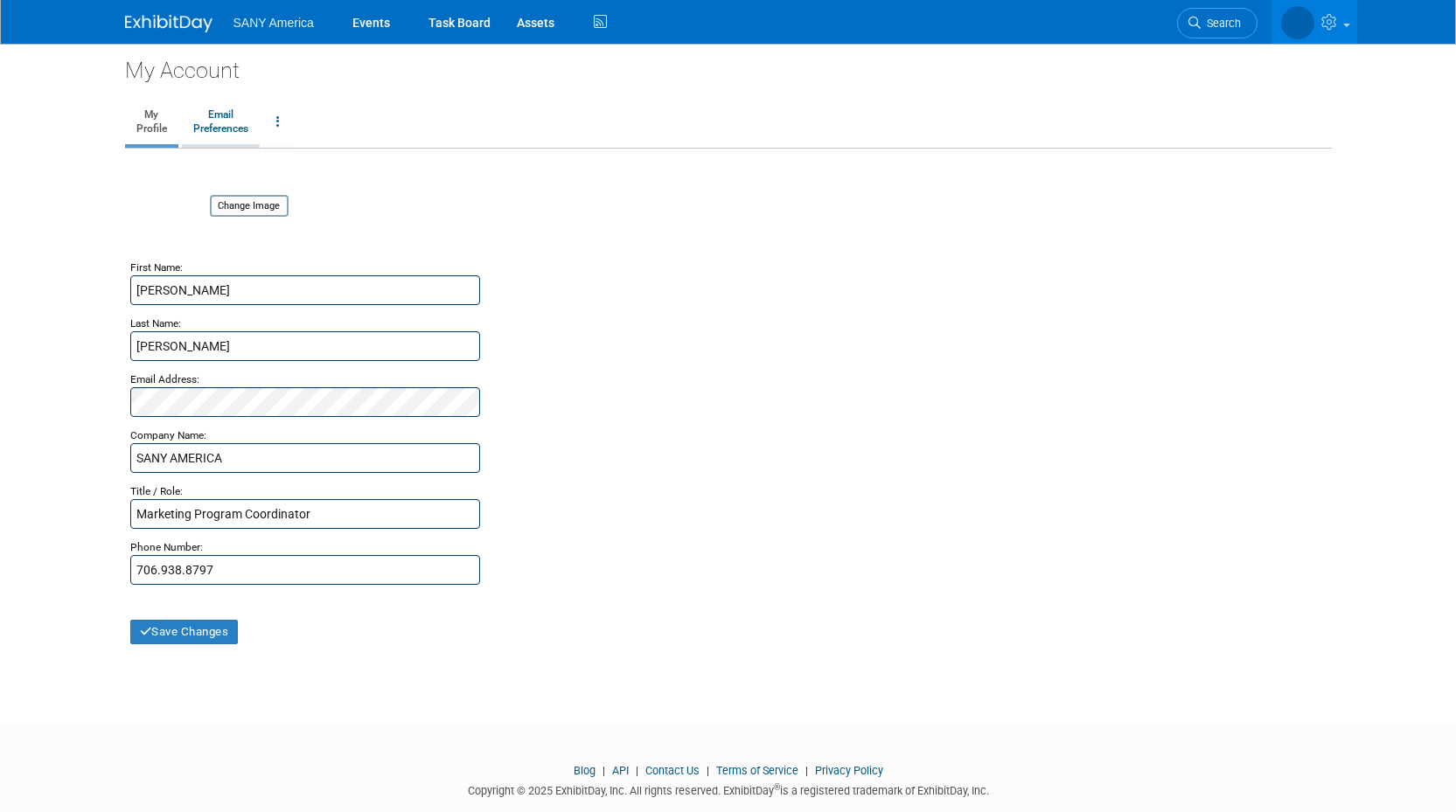
click at [218, 119] on link "Email Preferences" at bounding box center [221, 122] width 78 height 43
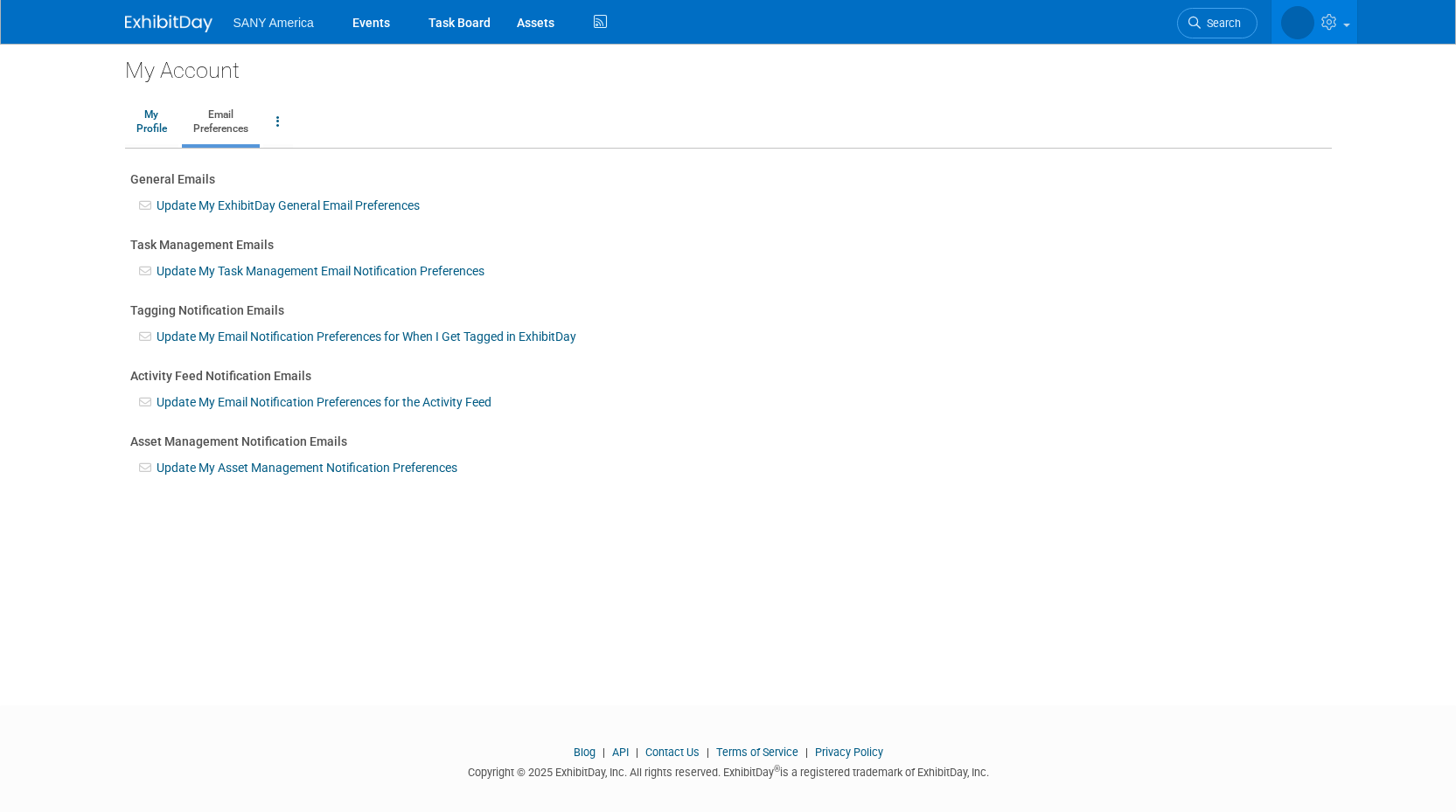
click at [281, 29] on span "SANY America" at bounding box center [273, 22] width 80 height 14
click at [300, 26] on span "SANY America" at bounding box center [273, 22] width 80 height 14
click at [1326, 24] on icon at bounding box center [1332, 21] width 20 height 16
